Goal: Transaction & Acquisition: Obtain resource

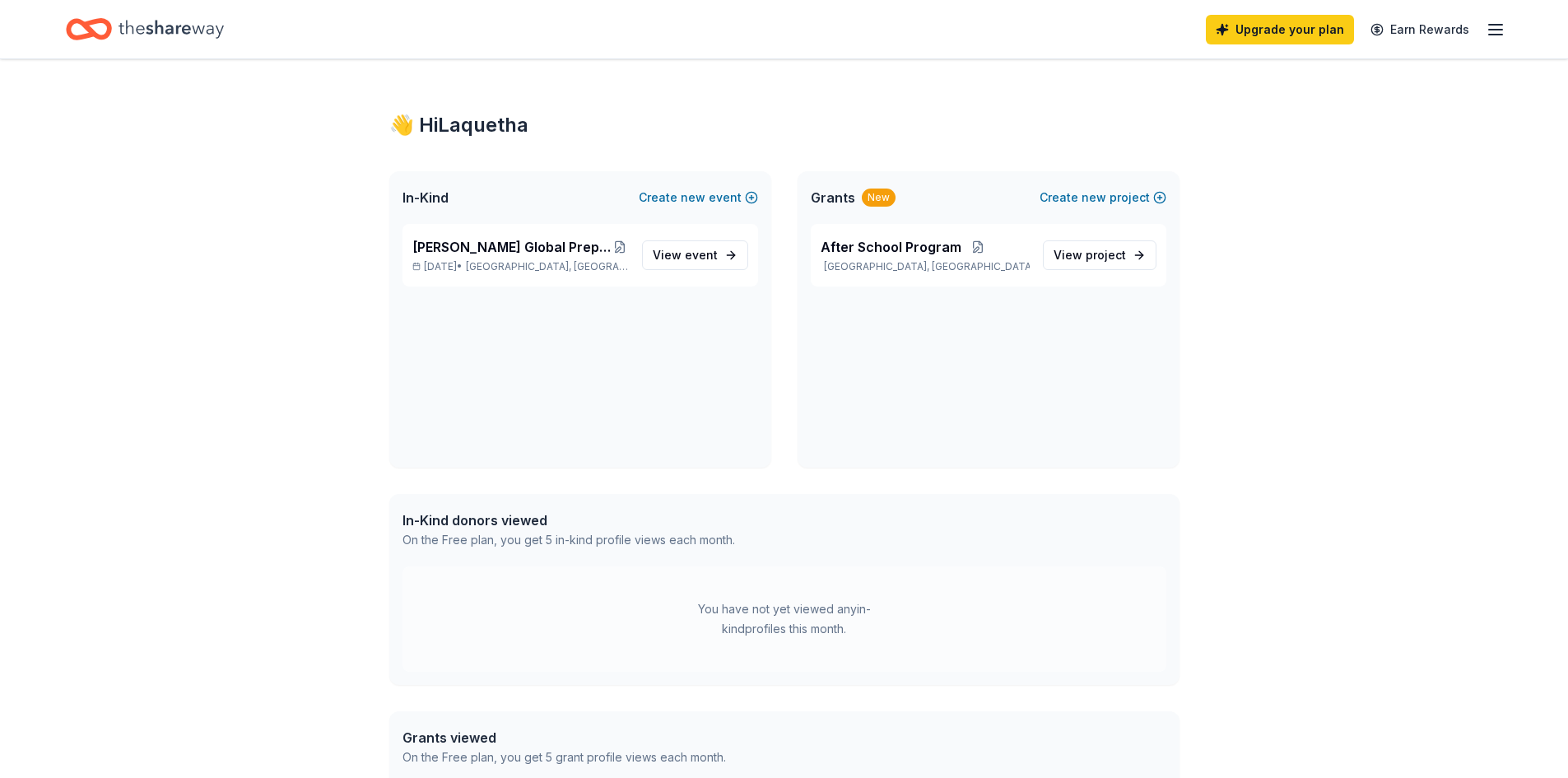
click at [136, 20] on icon "Home" at bounding box center [171, 29] width 105 height 34
click at [1494, 27] on icon "button" at bounding box center [1495, 30] width 20 height 20
click at [1043, 102] on div "👋 Hi Laquetha In-Kind Create new event [PERSON_NAME] Global Prep Academy at [PE…" at bounding box center [784, 617] width 843 height 1116
click at [97, 24] on icon "Home" at bounding box center [88, 29] width 46 height 39
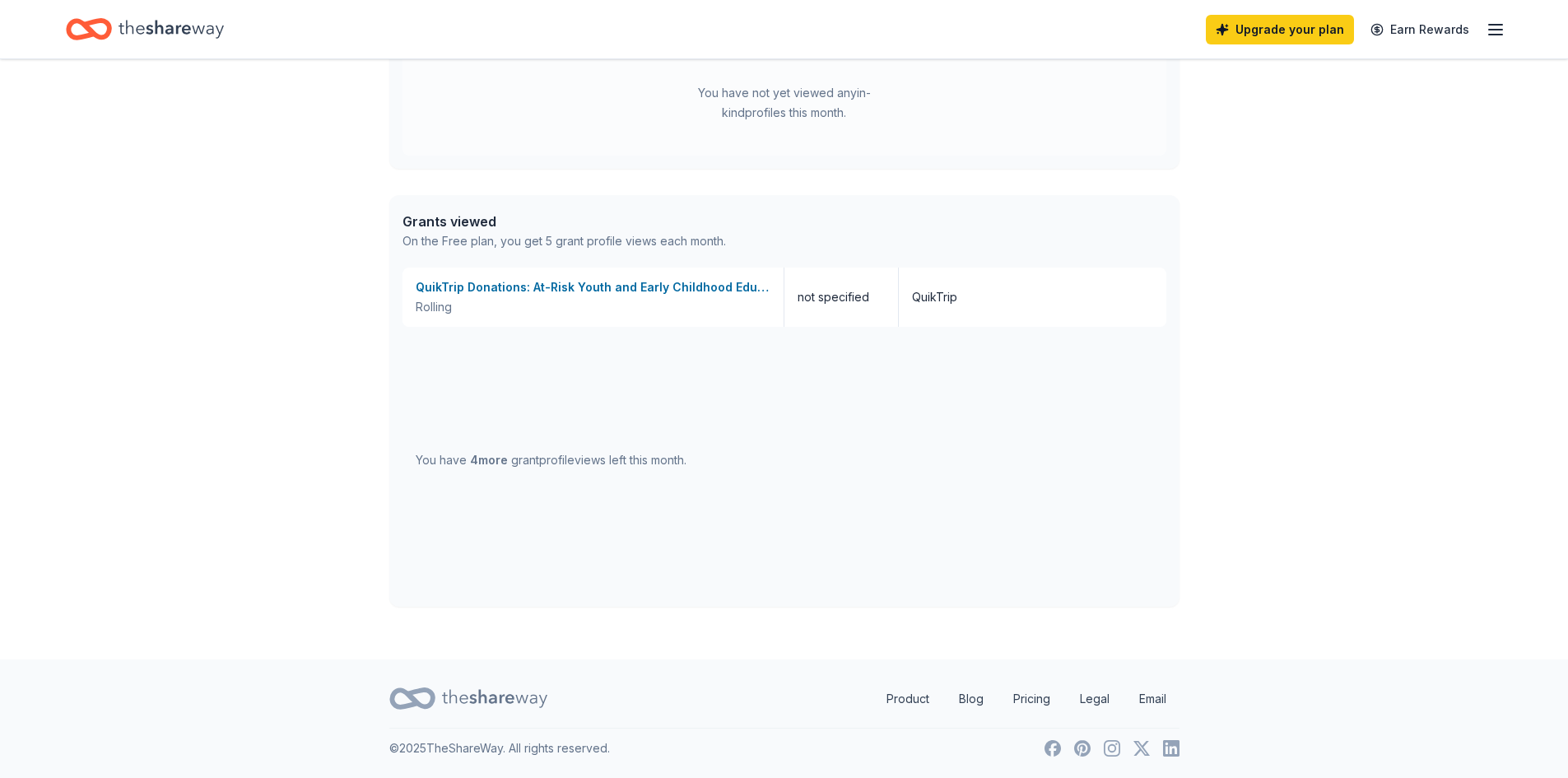
scroll to position [434, 0]
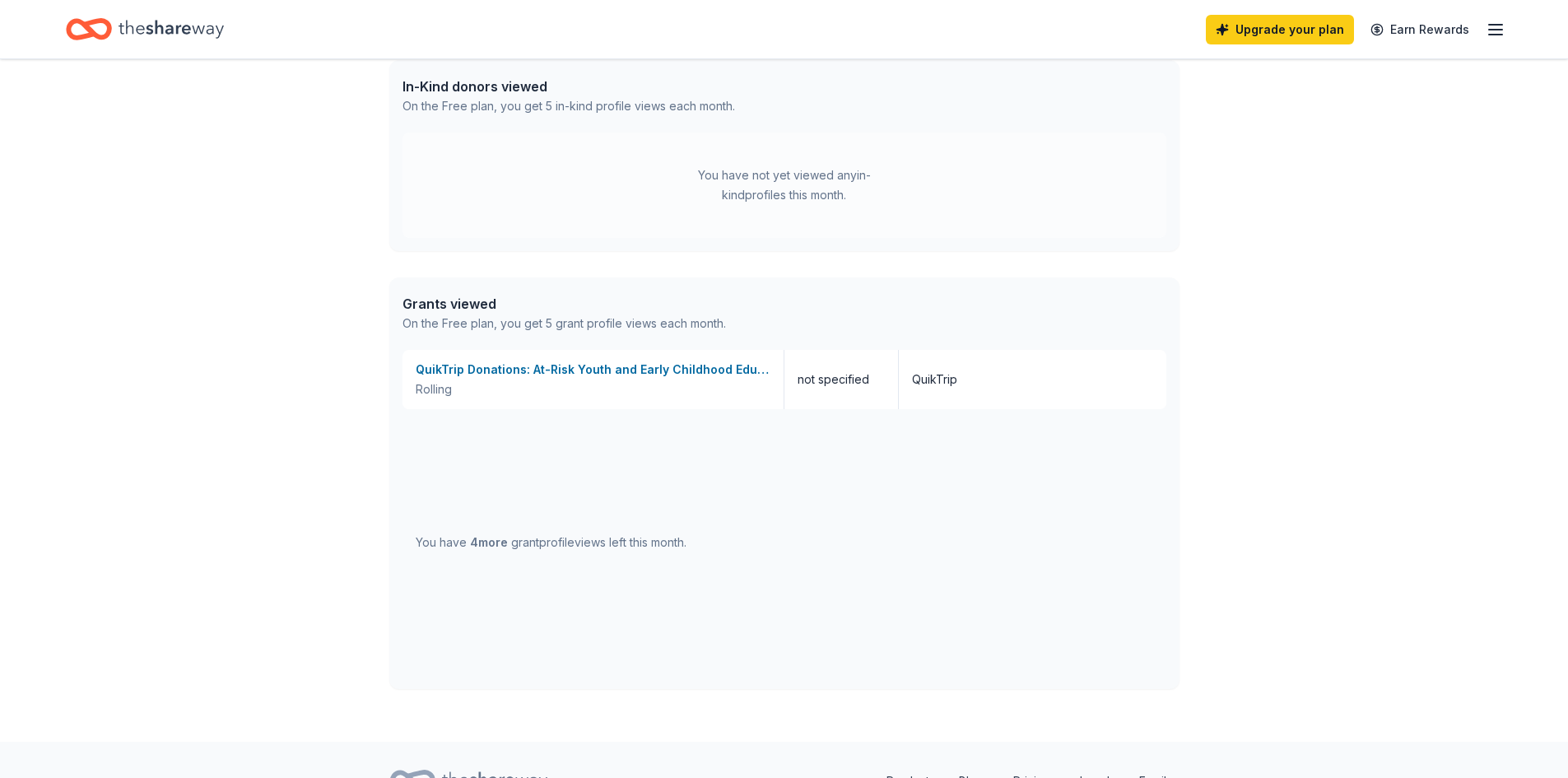
click at [1491, 20] on icon "button" at bounding box center [1495, 30] width 20 height 20
click at [1059, 184] on div "You have not yet viewed any in-kind profiles this month." at bounding box center [784, 185] width 764 height 105
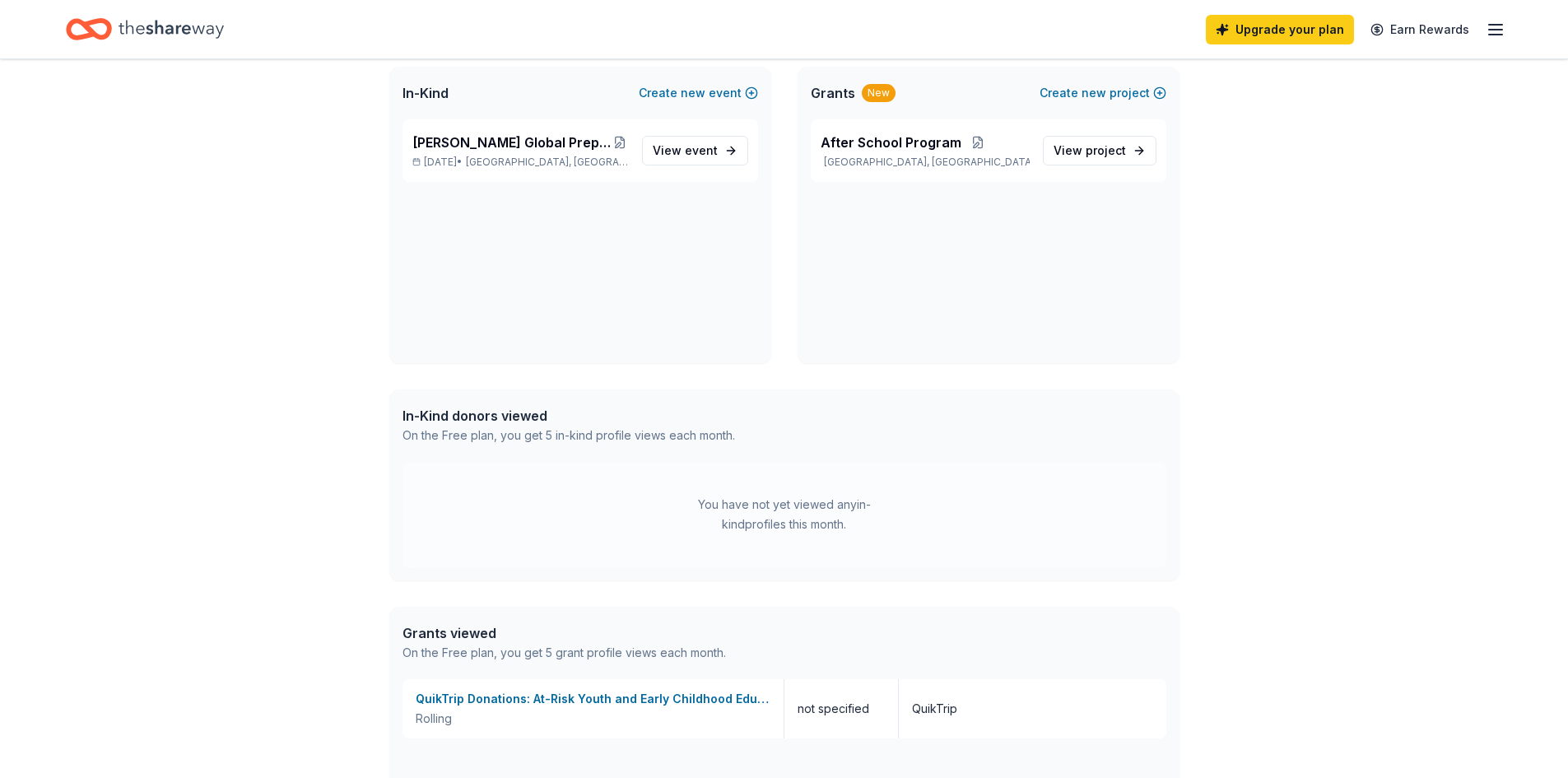
scroll to position [0, 0]
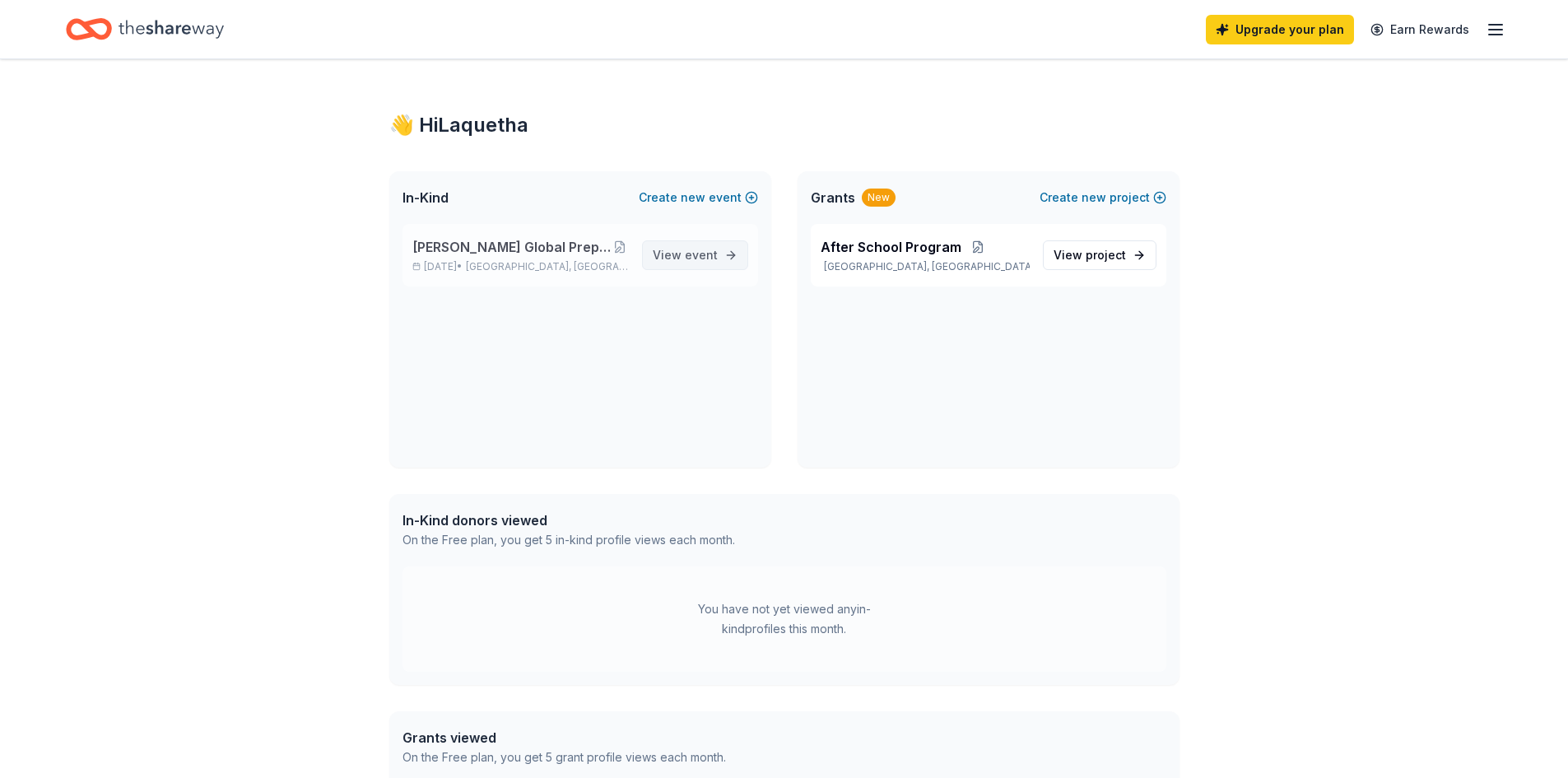
click at [688, 257] on span "event" at bounding box center [701, 254] width 33 height 14
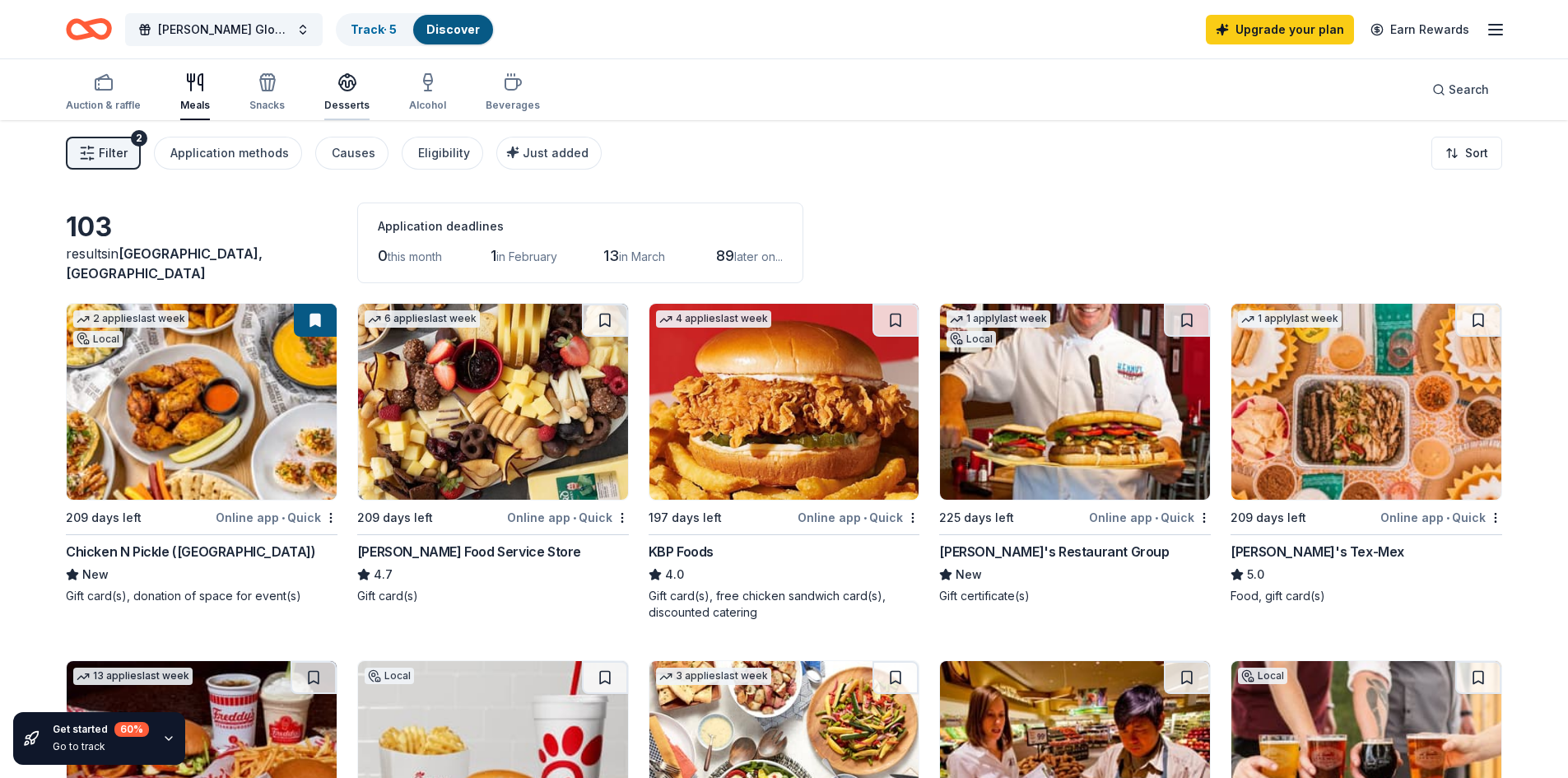
click at [358, 93] on div "Desserts" at bounding box center [347, 92] width 45 height 39
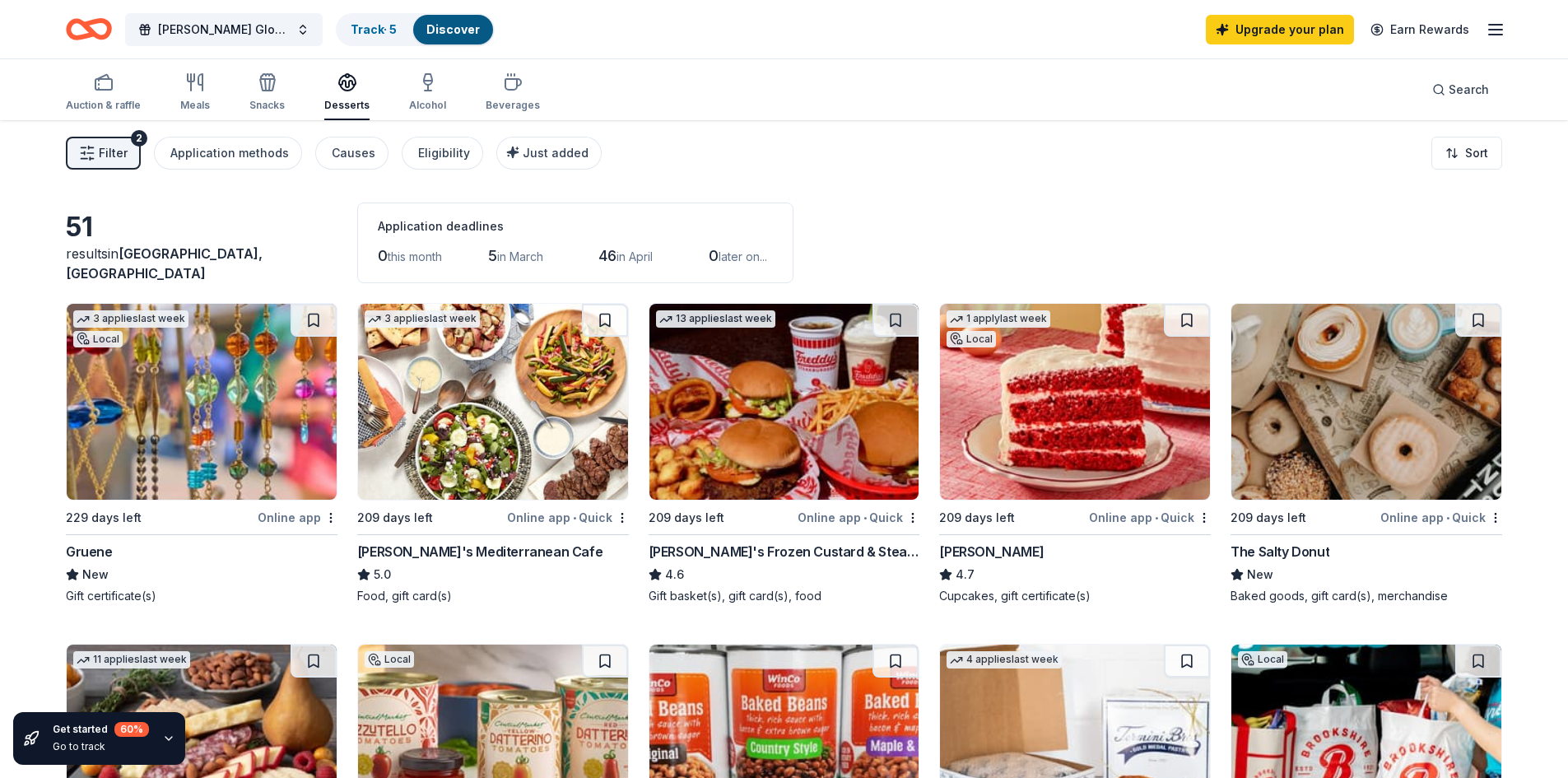
click at [1046, 370] on img at bounding box center [1074, 402] width 270 height 196
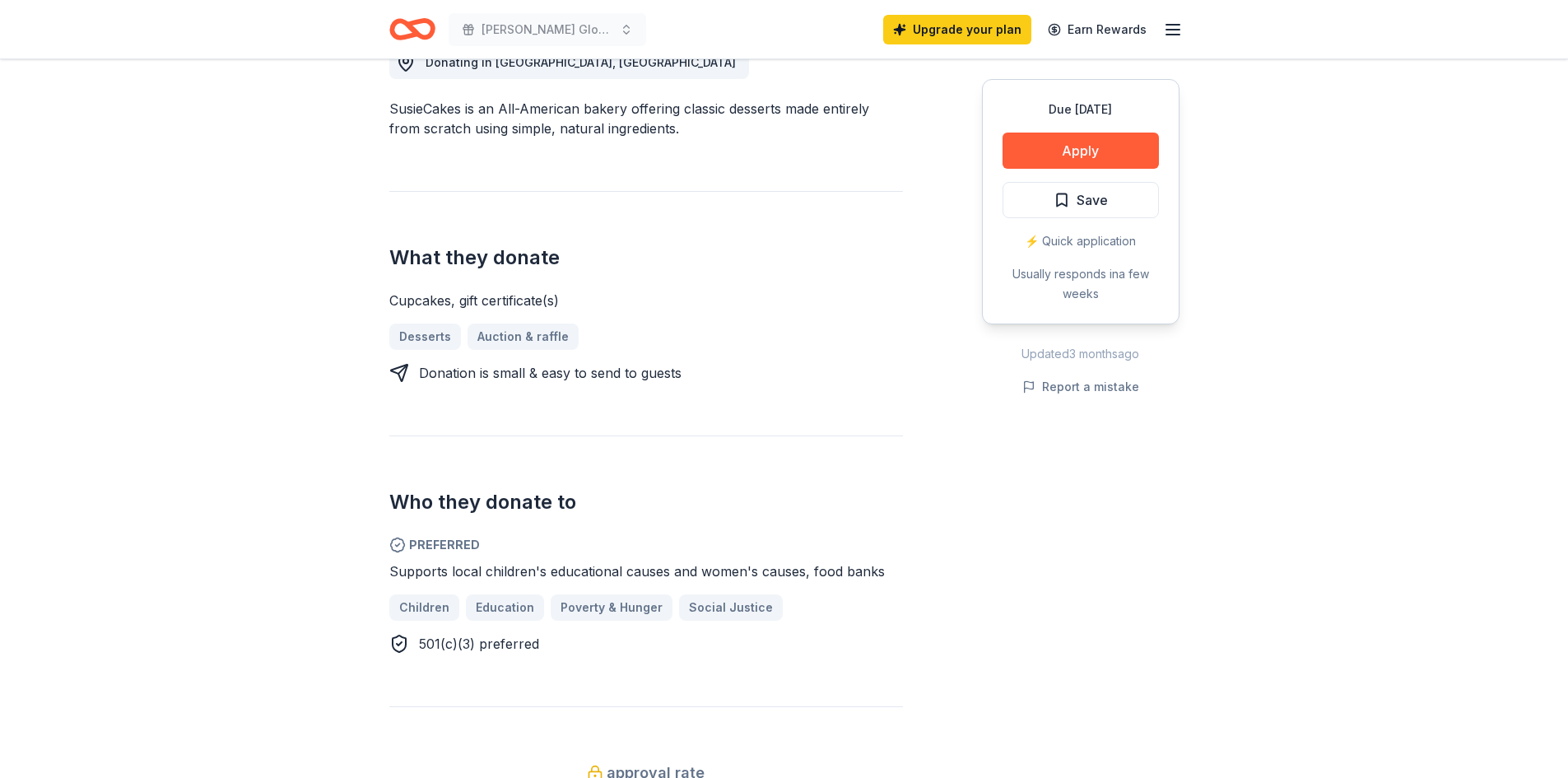
scroll to position [576, 0]
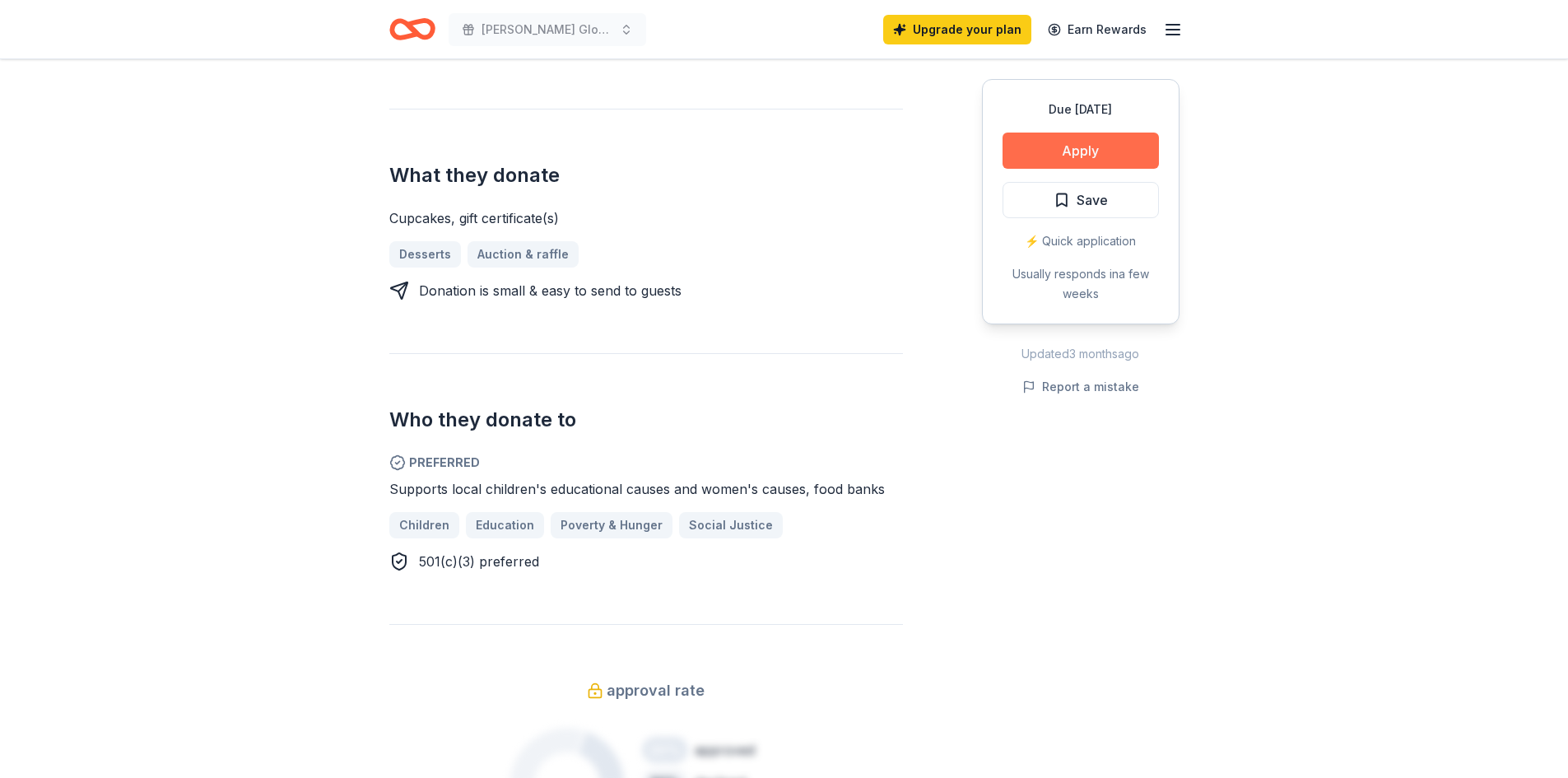
click at [1036, 153] on button "Apply" at bounding box center [1081, 151] width 156 height 36
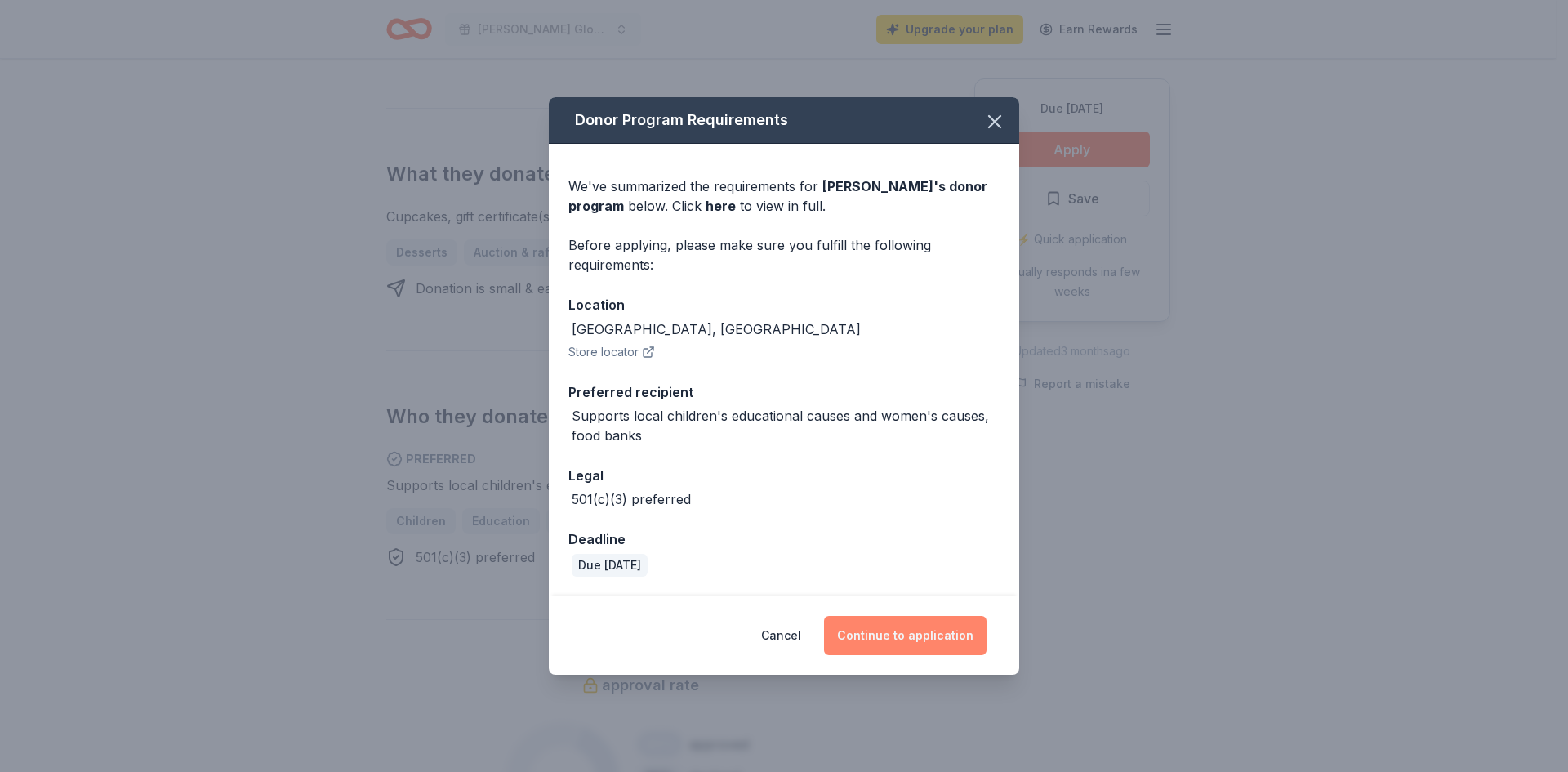
click at [896, 628] on button "Continue to application" at bounding box center [905, 635] width 162 height 39
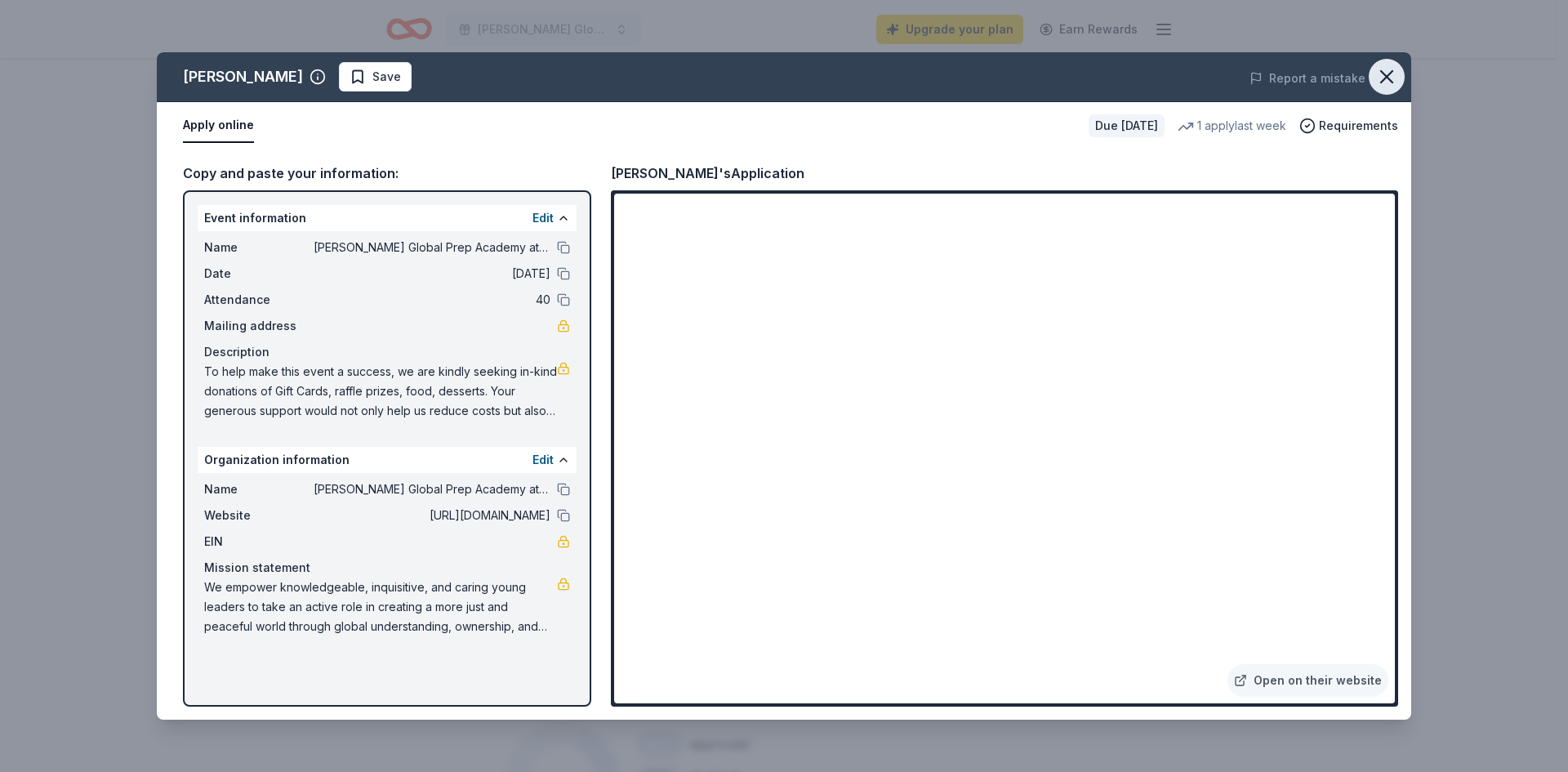
click at [1373, 72] on button "button" at bounding box center [1387, 77] width 36 height 36
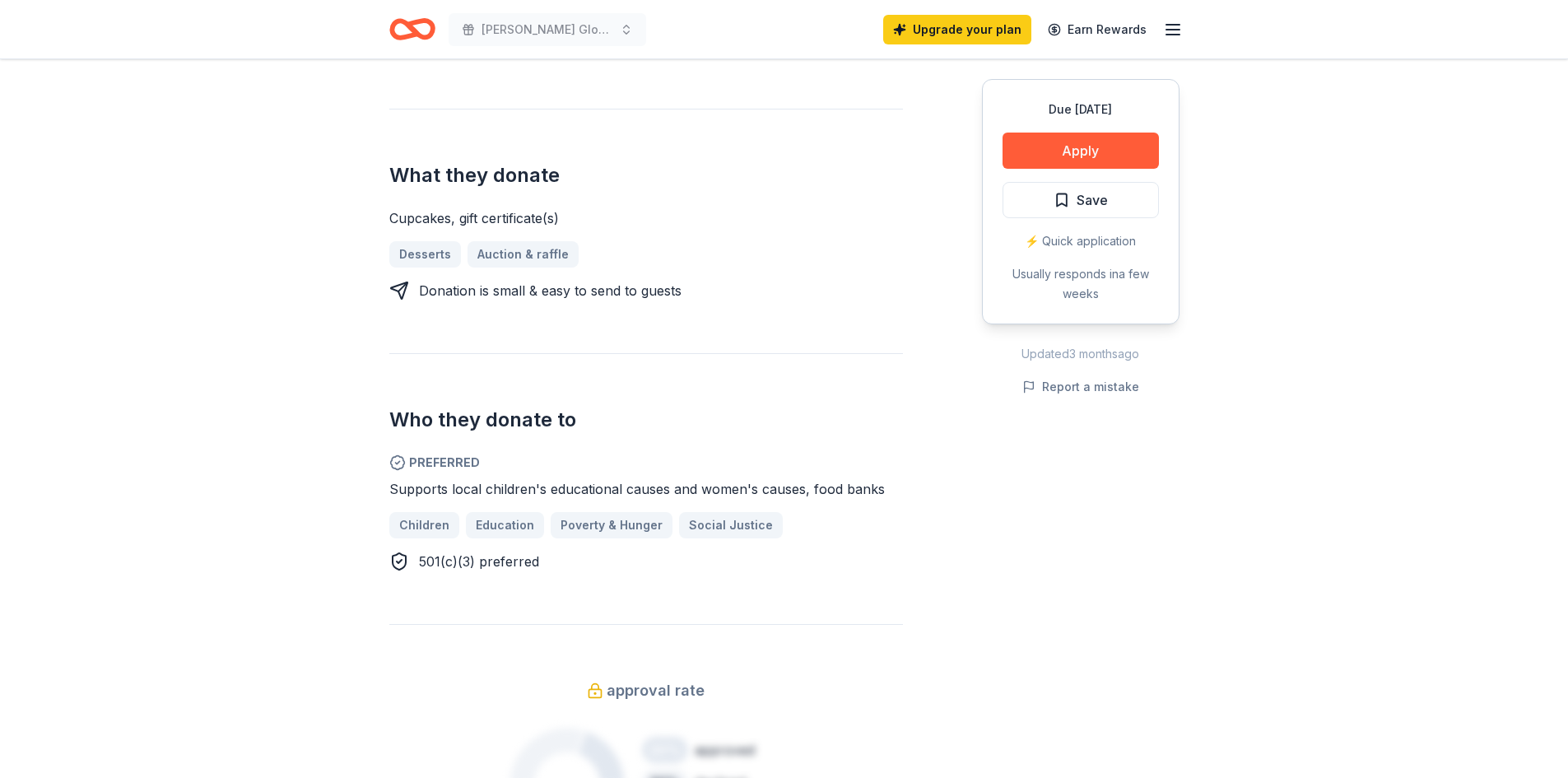
click at [399, 36] on icon "Home" at bounding box center [404, 29] width 25 height 16
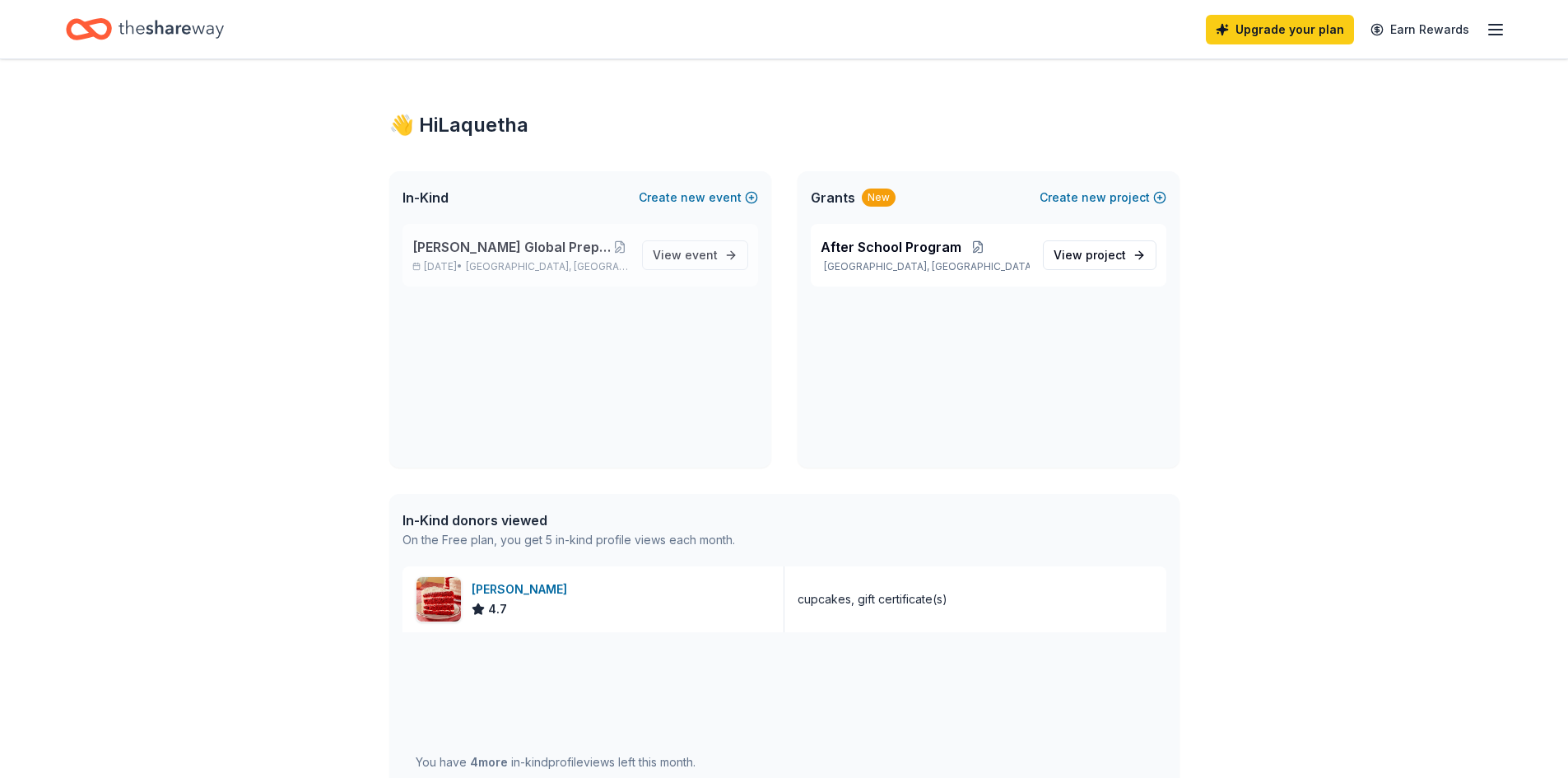
click at [493, 252] on span "[PERSON_NAME] Global Prep Academy at [PERSON_NAME]" at bounding box center [512, 247] width 199 height 20
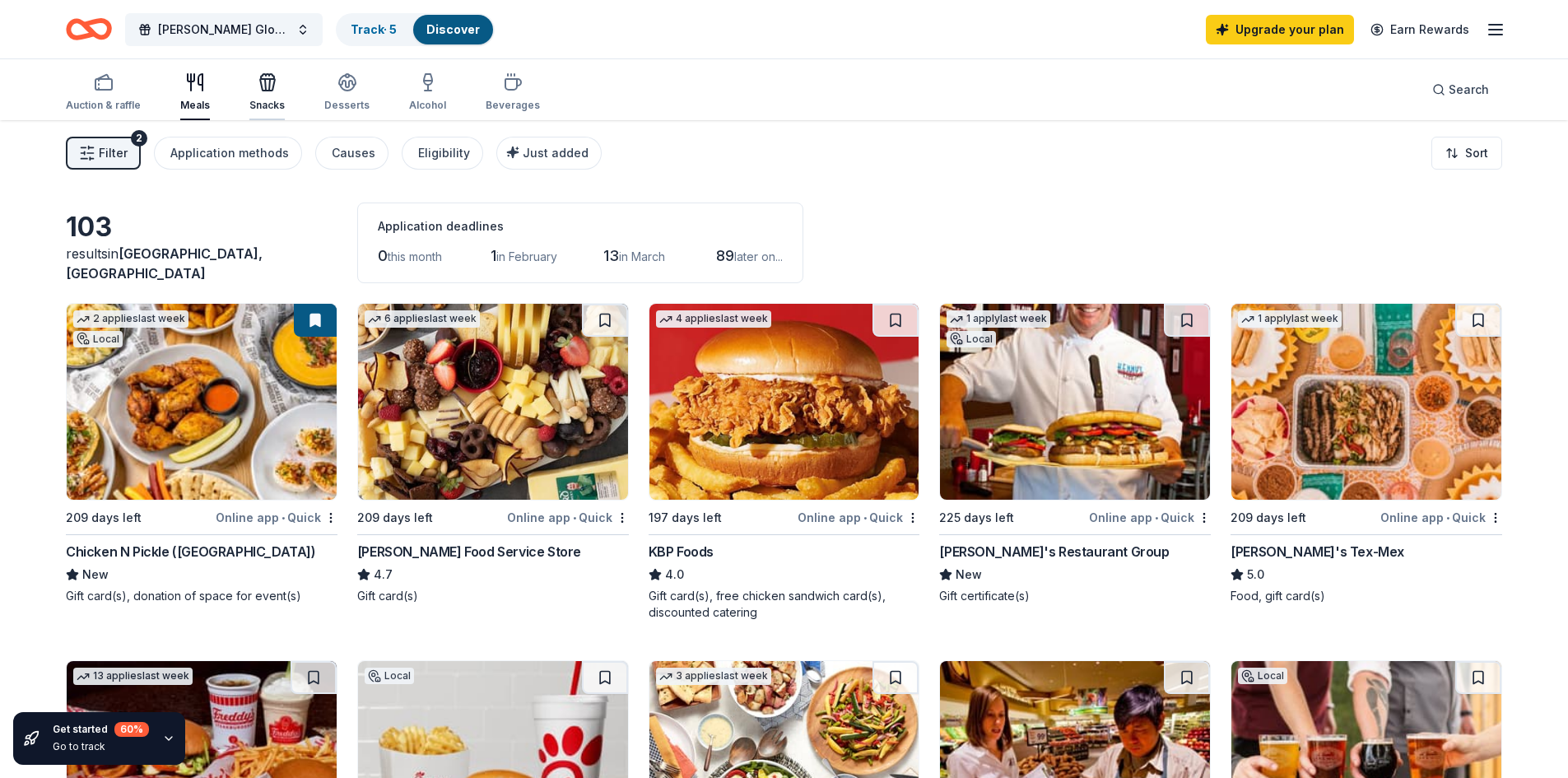
click at [272, 76] on icon "button" at bounding box center [267, 75] width 13 height 5
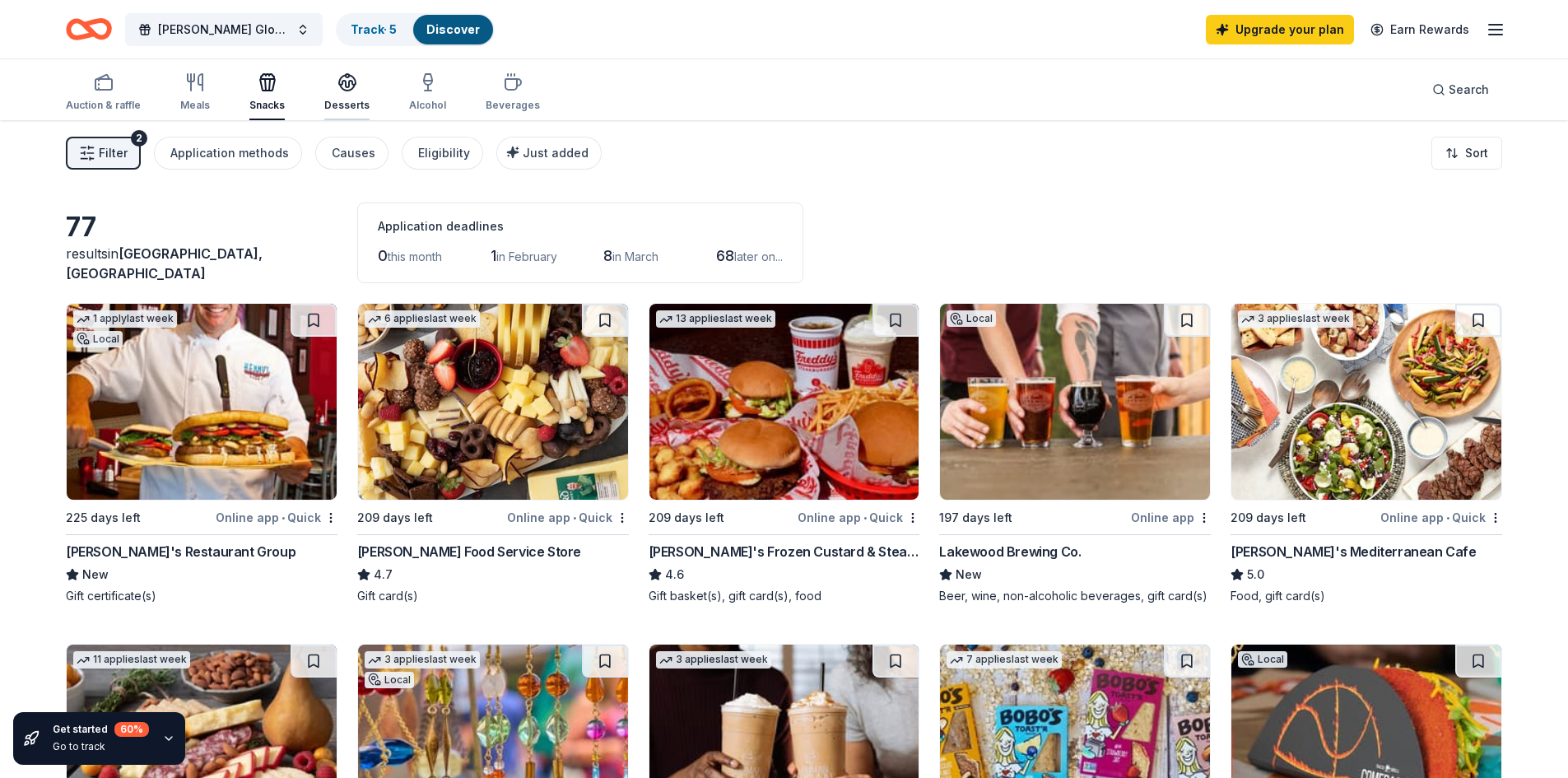
click at [345, 98] on div "Desserts" at bounding box center [347, 92] width 45 height 39
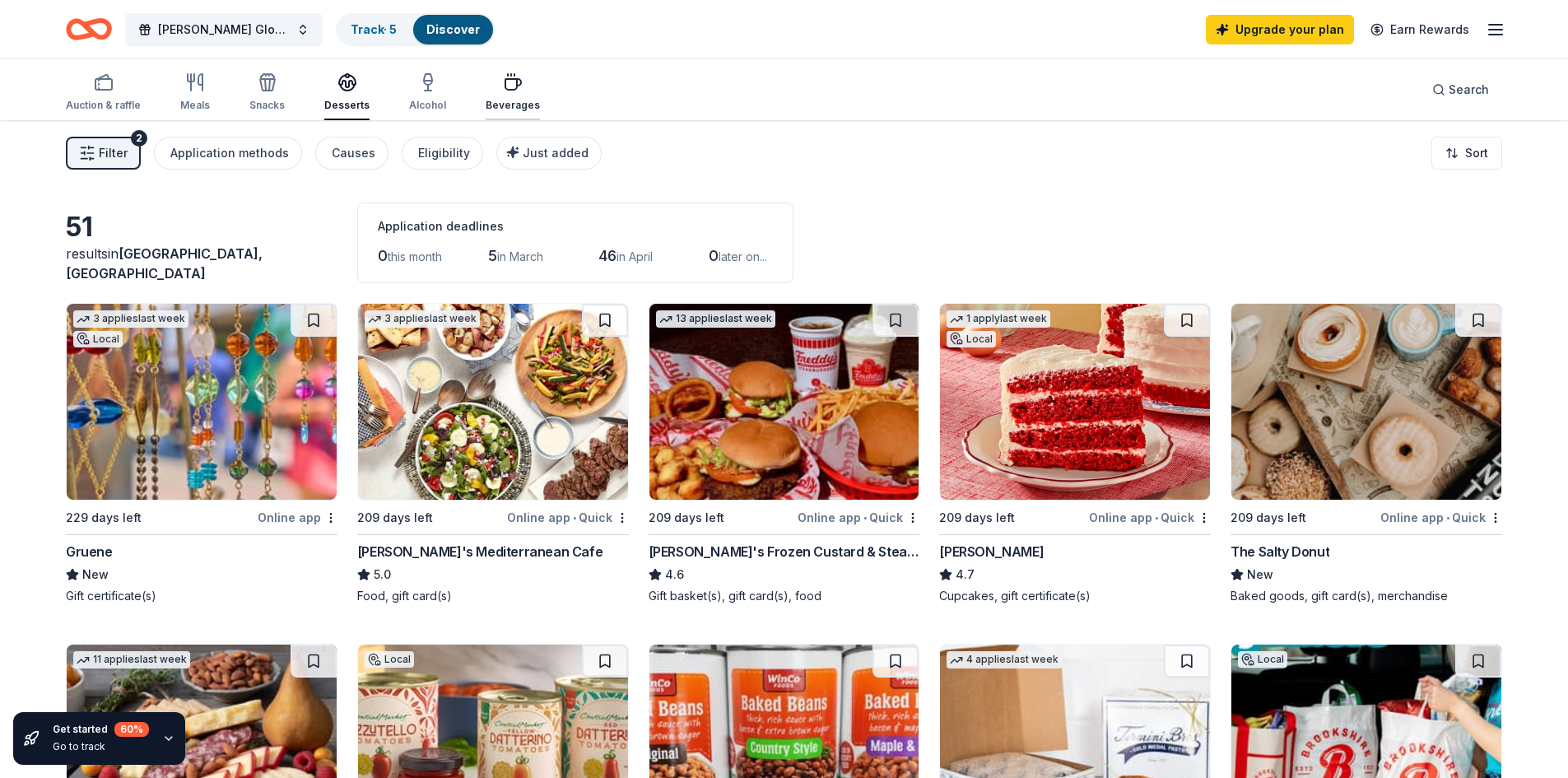
click at [505, 95] on div "Beverages" at bounding box center [513, 92] width 55 height 39
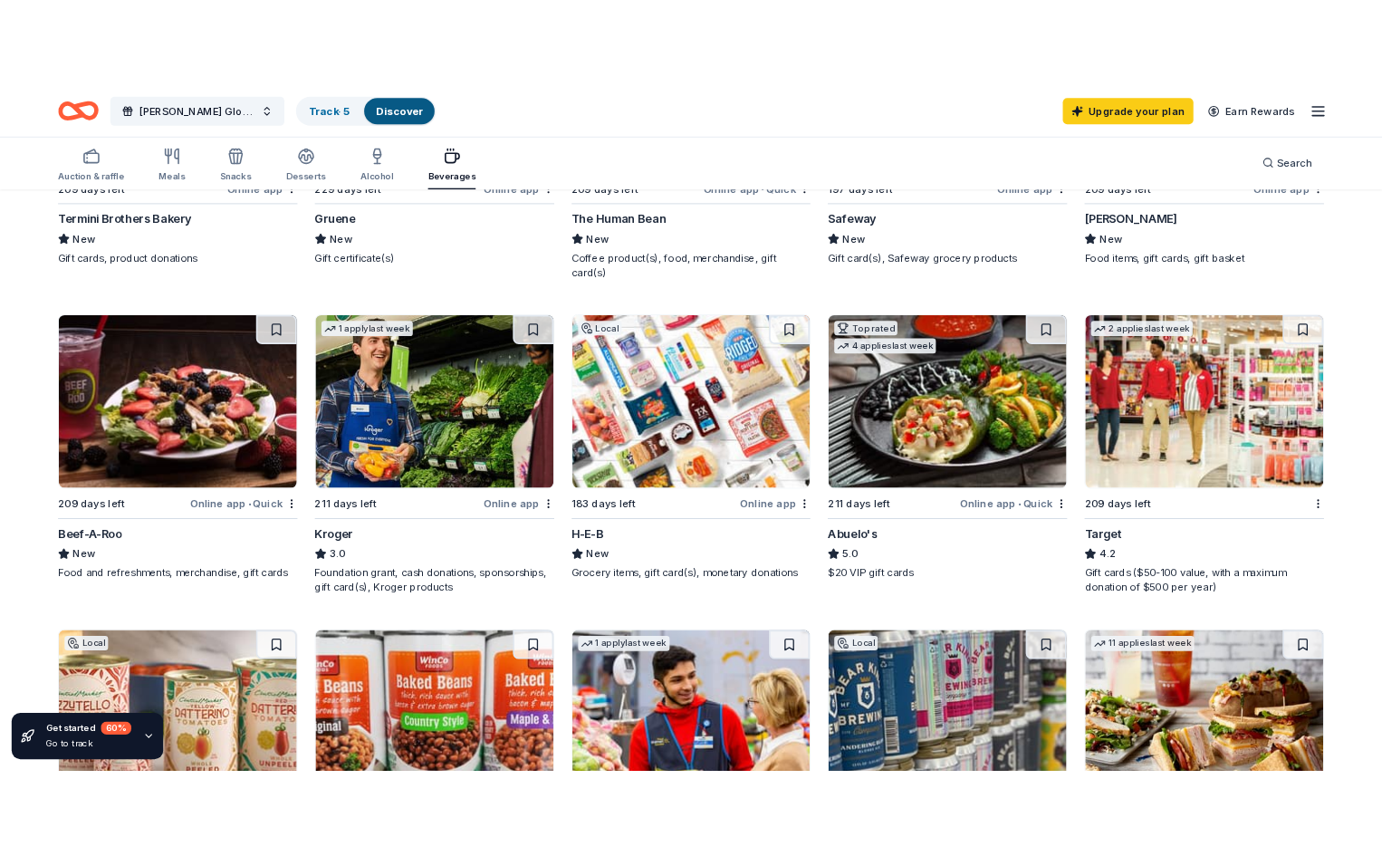
scroll to position [724, 0]
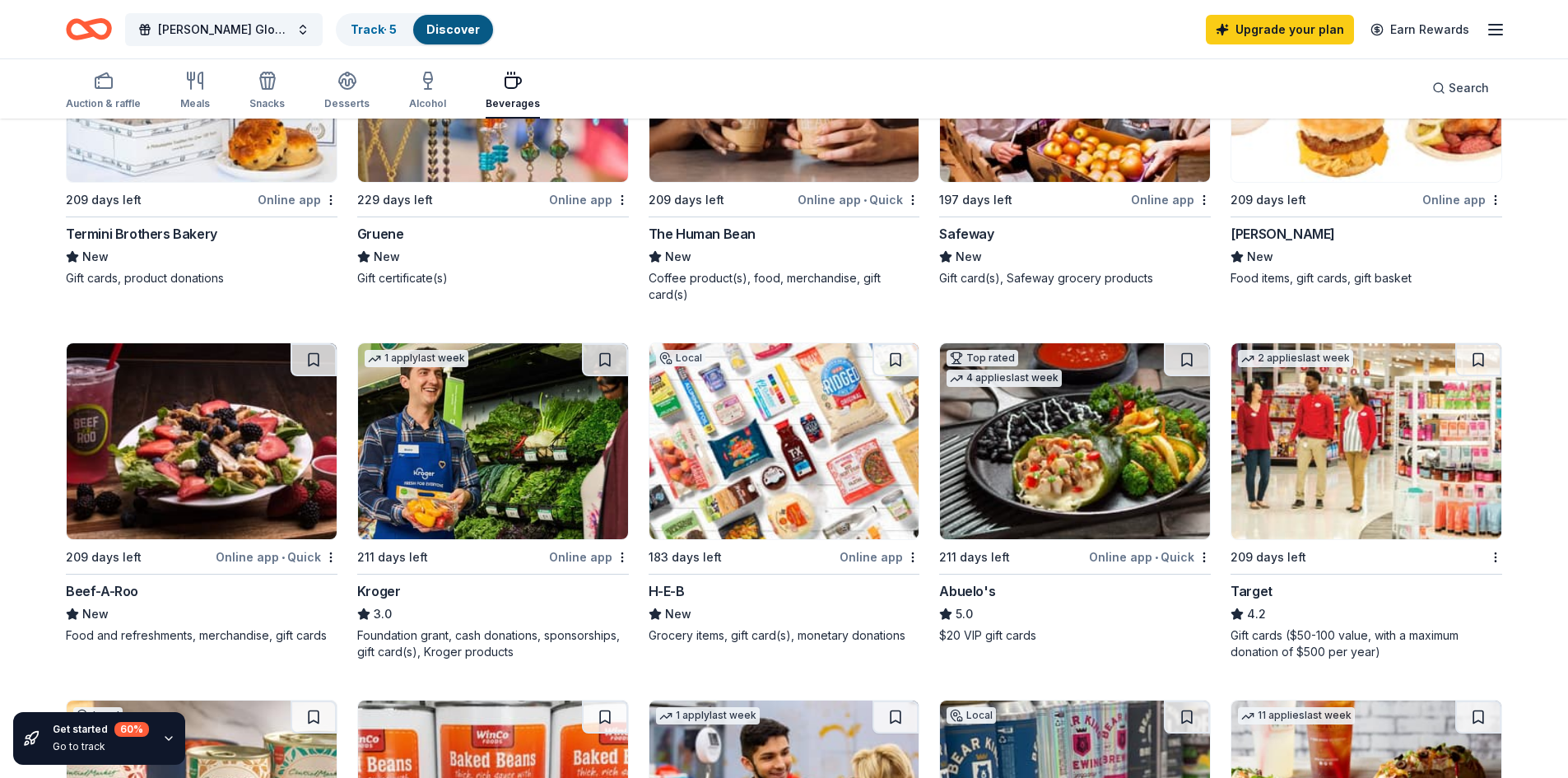
click at [747, 456] on img at bounding box center [784, 442] width 270 height 196
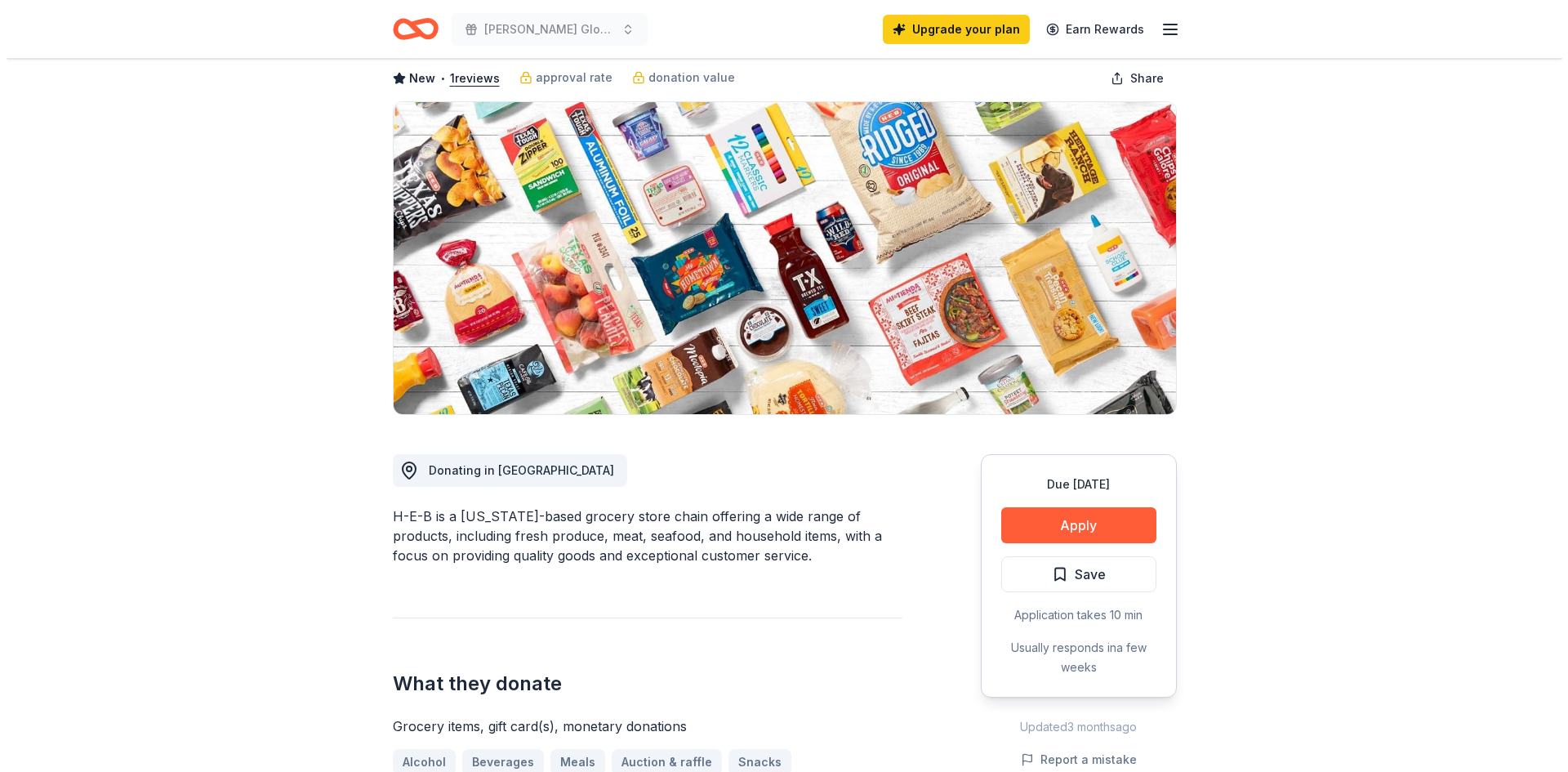
scroll to position [245, 0]
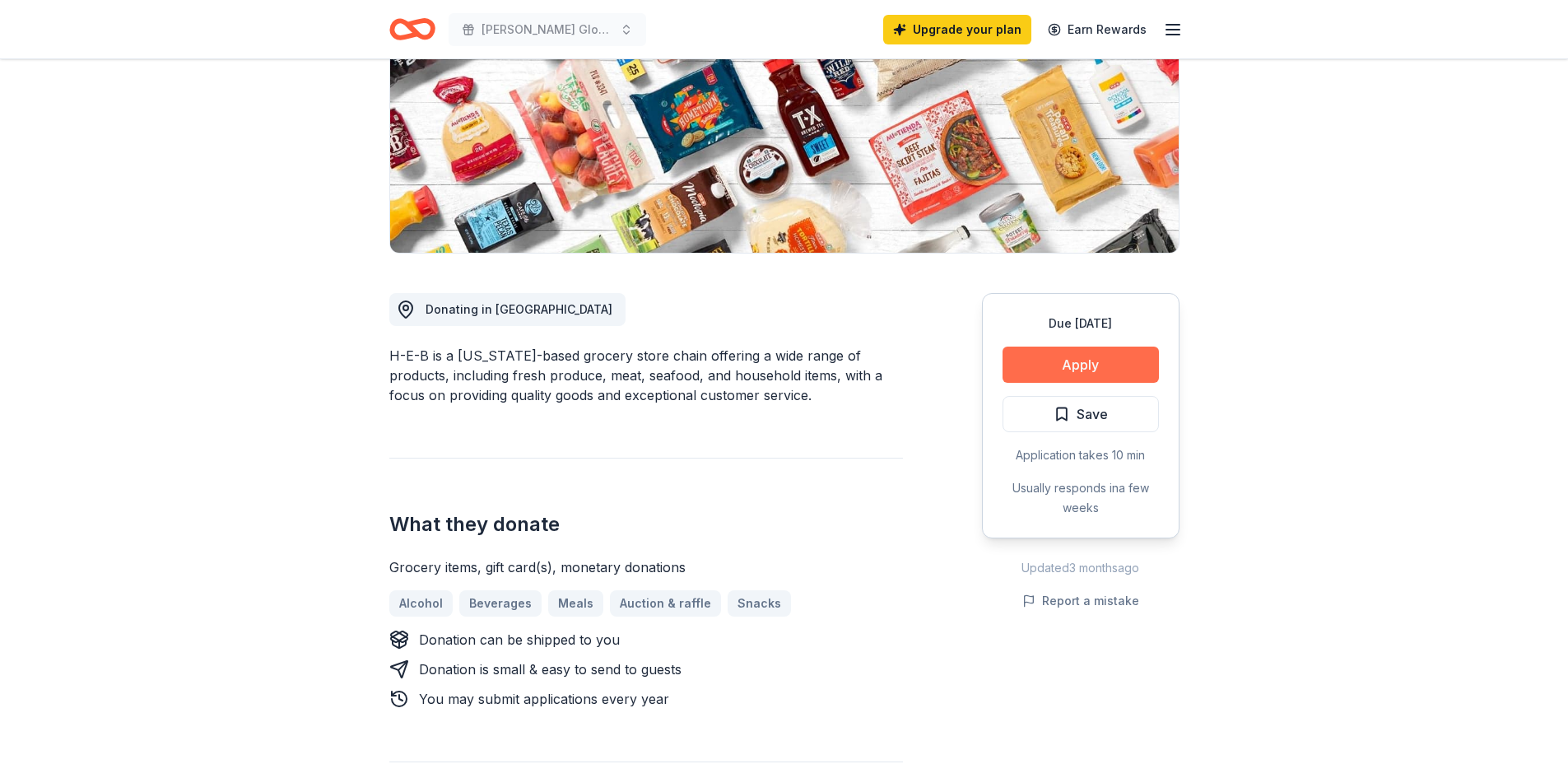
click at [1085, 362] on button "Apply" at bounding box center [1081, 364] width 156 height 36
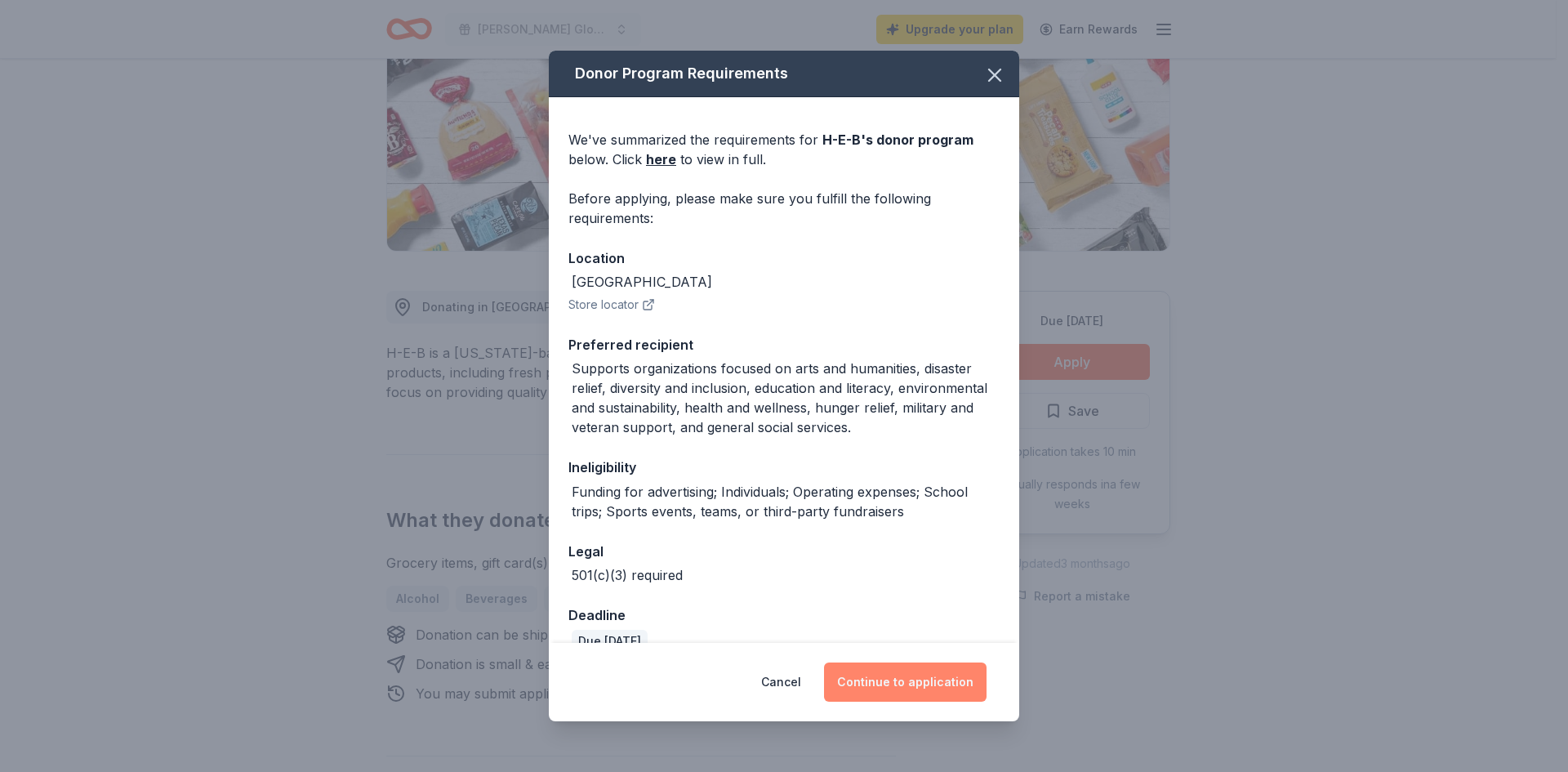
click at [867, 685] on button "Continue to application" at bounding box center [905, 681] width 162 height 39
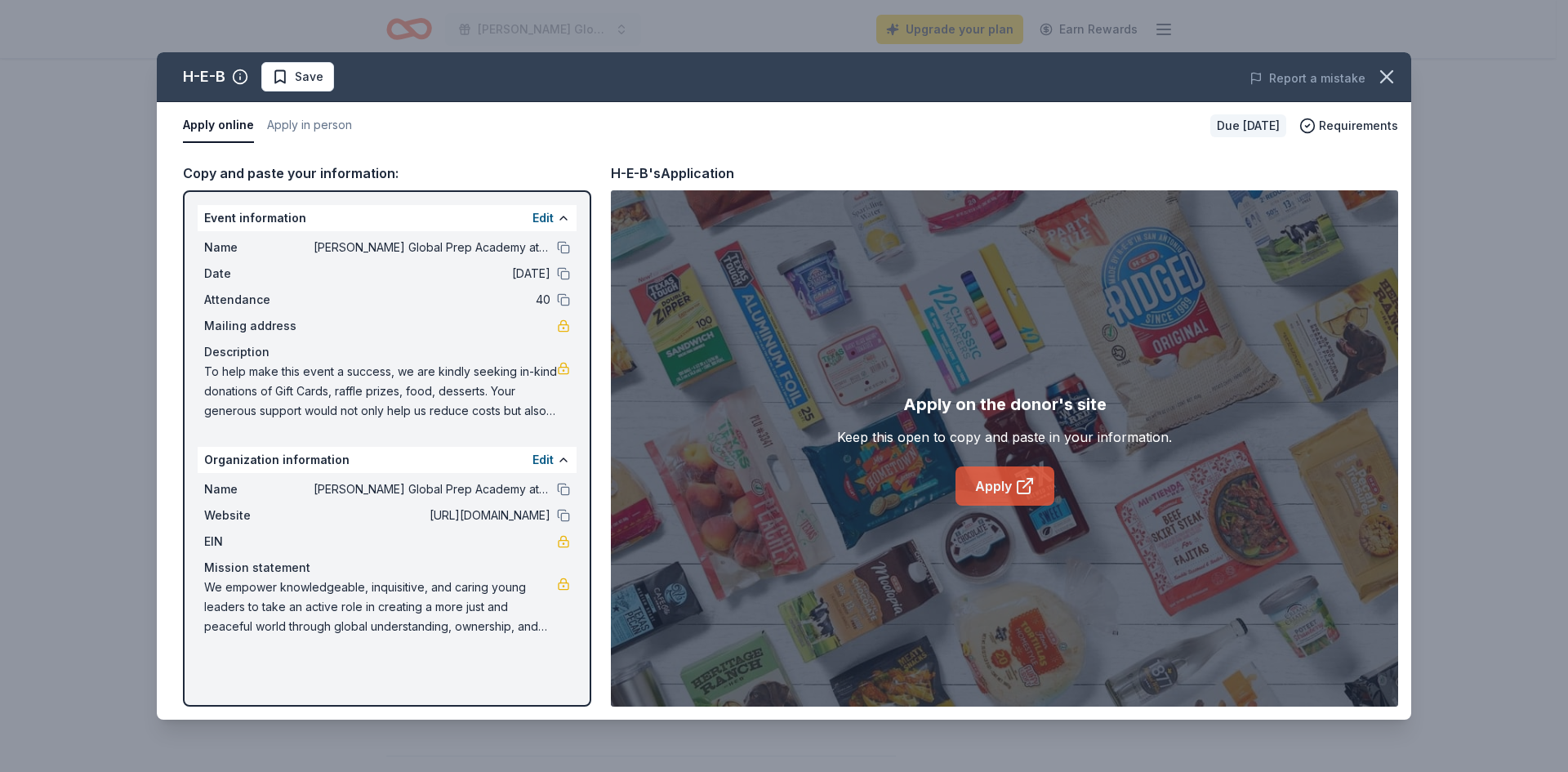
click at [1007, 490] on link "Apply" at bounding box center [1004, 485] width 99 height 39
click at [986, 480] on link "Apply" at bounding box center [1004, 485] width 99 height 39
